Goal: Task Accomplishment & Management: Use online tool/utility

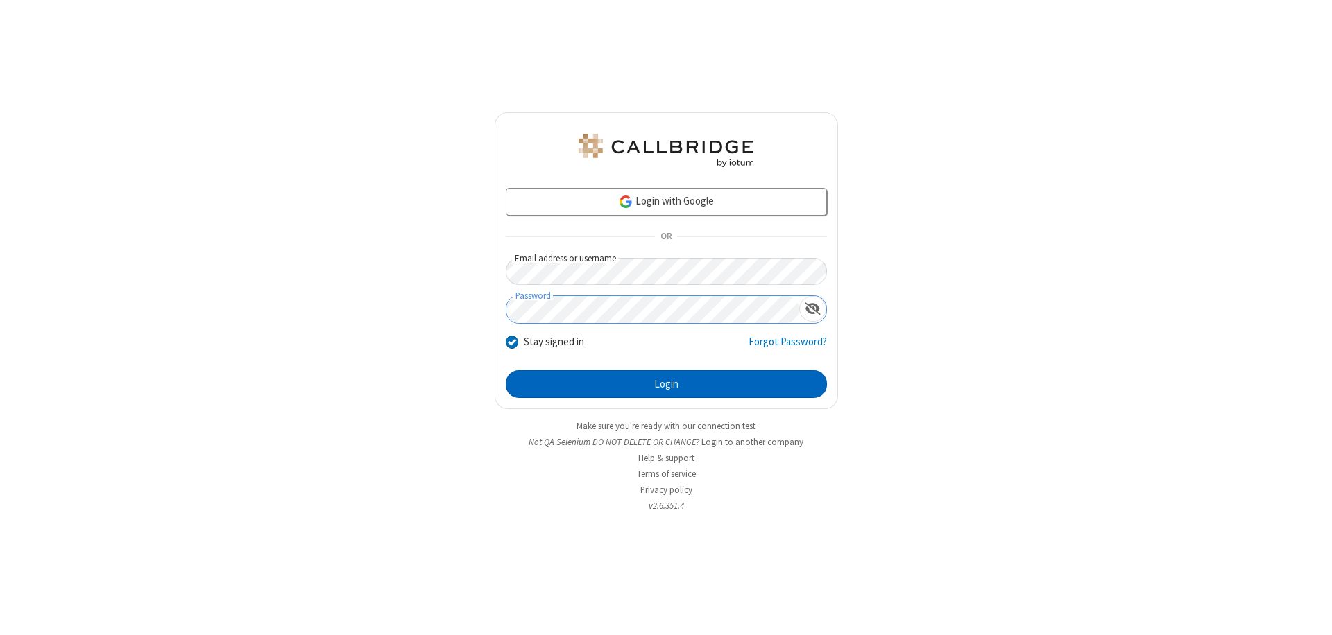
click at [666, 384] on button "Login" at bounding box center [666, 384] width 321 height 28
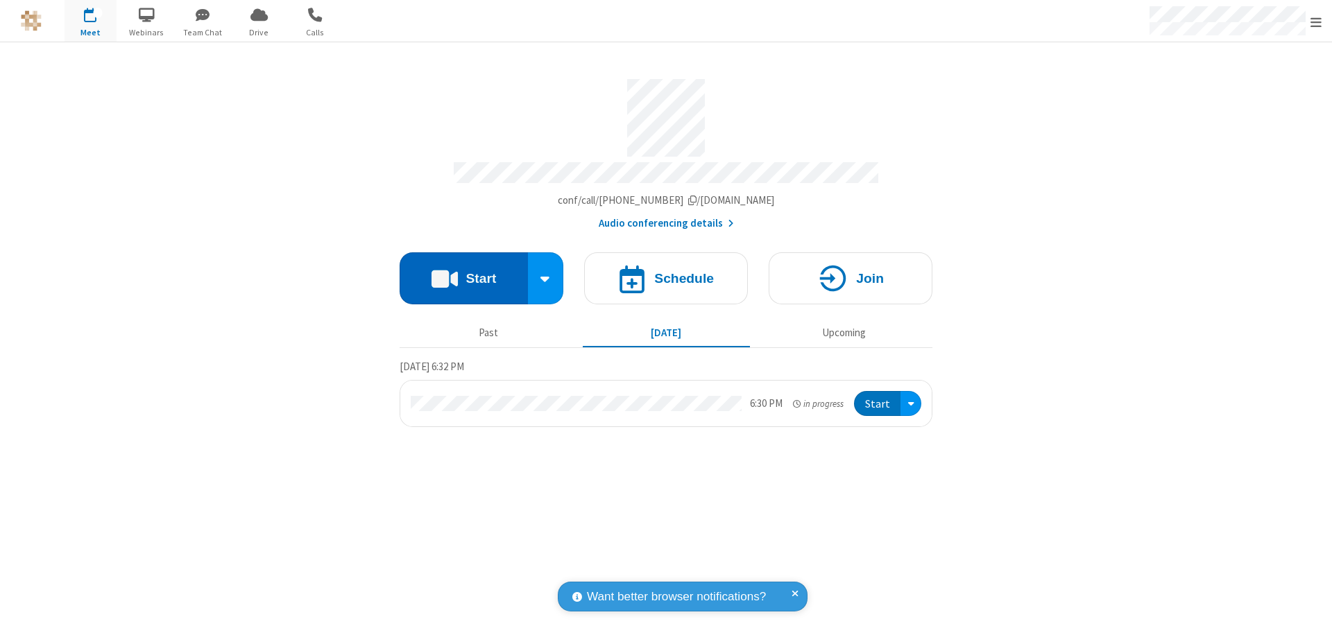
click at [463, 272] on button "Start" at bounding box center [463, 278] width 128 height 52
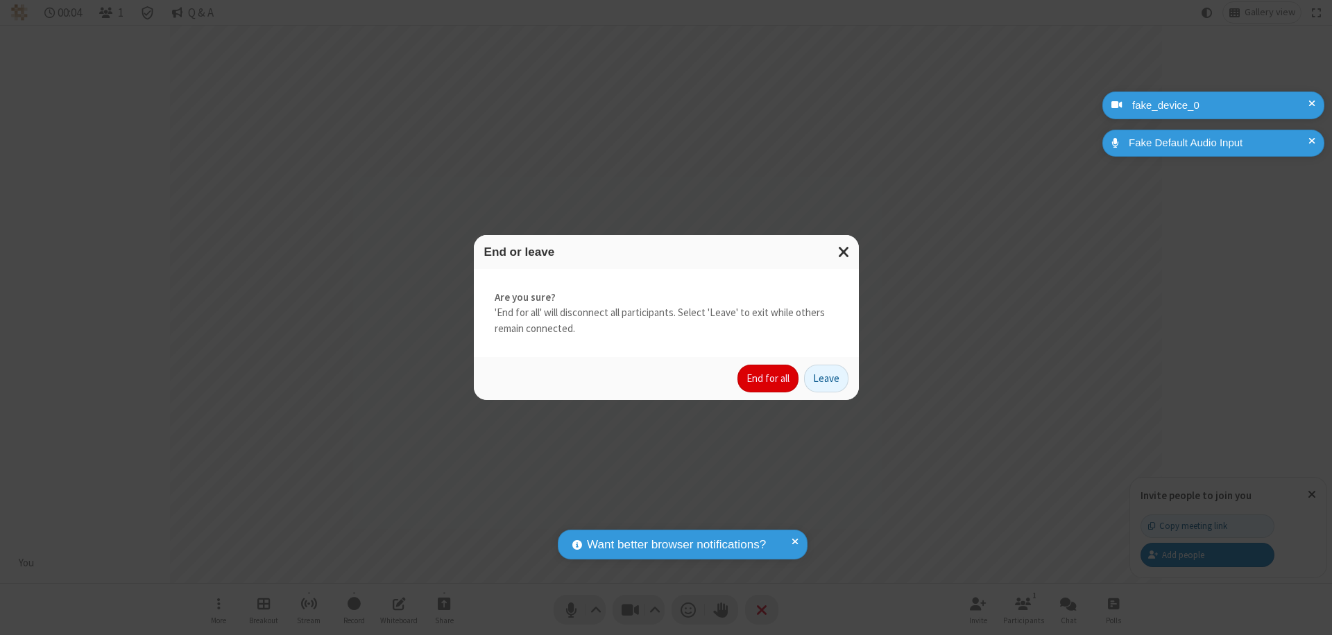
click at [768, 379] on button "End for all" at bounding box center [767, 379] width 61 height 28
